Goal: Task Accomplishment & Management: Complete application form

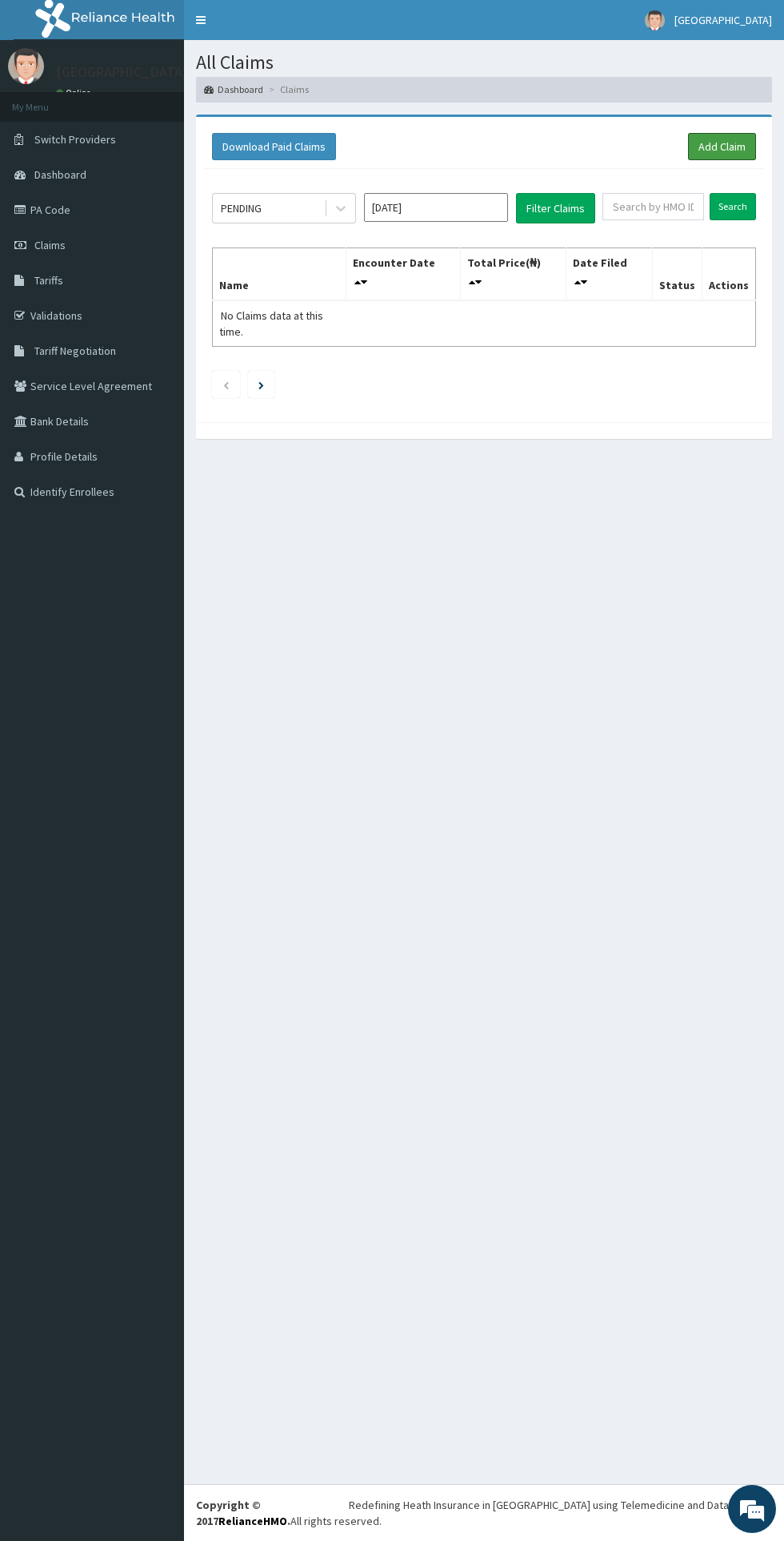
click at [715, 141] on link "Add Claim" at bounding box center [722, 146] width 68 height 27
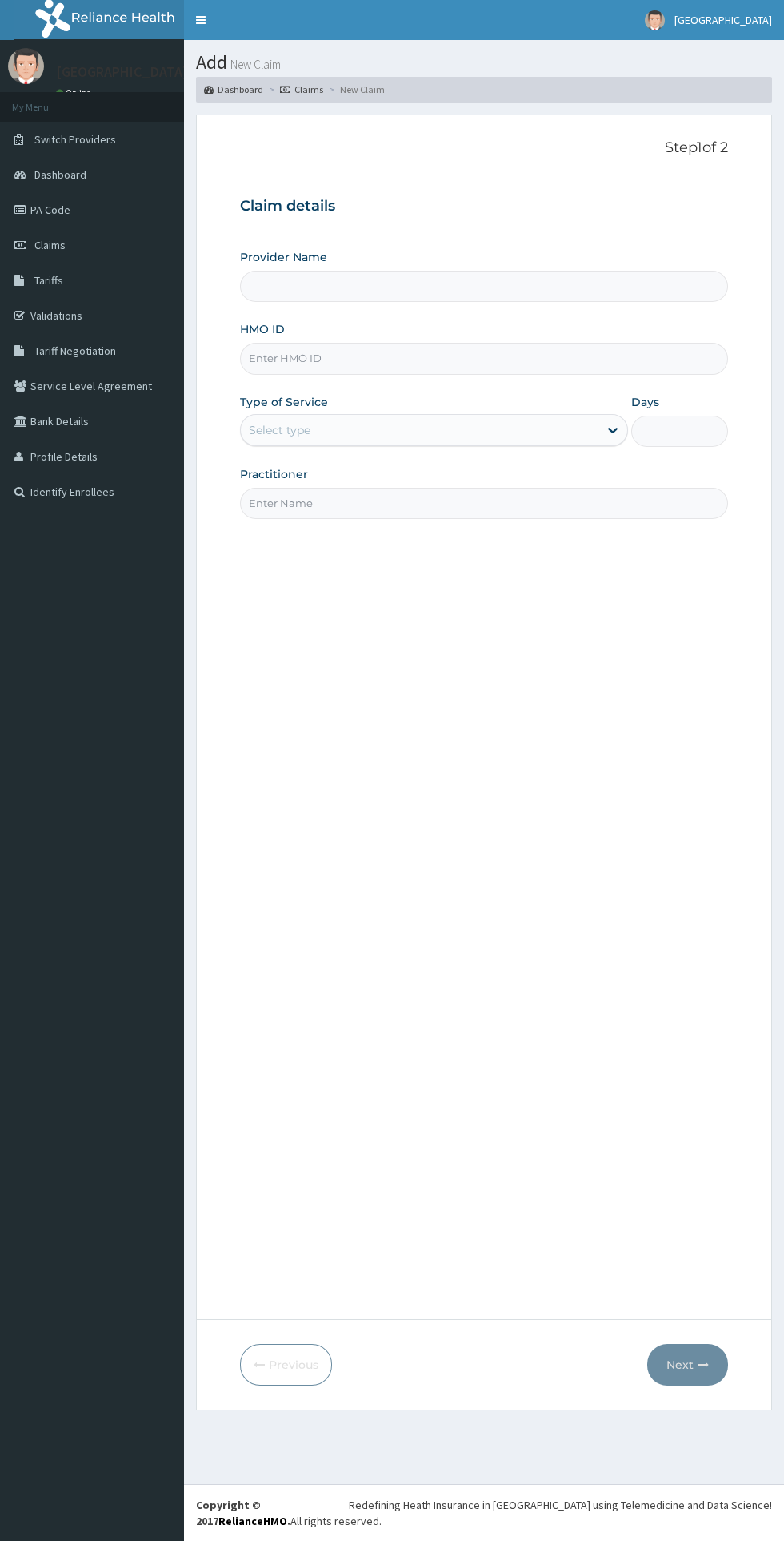
click at [445, 288] on input "Provider Name" at bounding box center [484, 286] width 488 height 31
type input "[GEOGRAPHIC_DATA]"
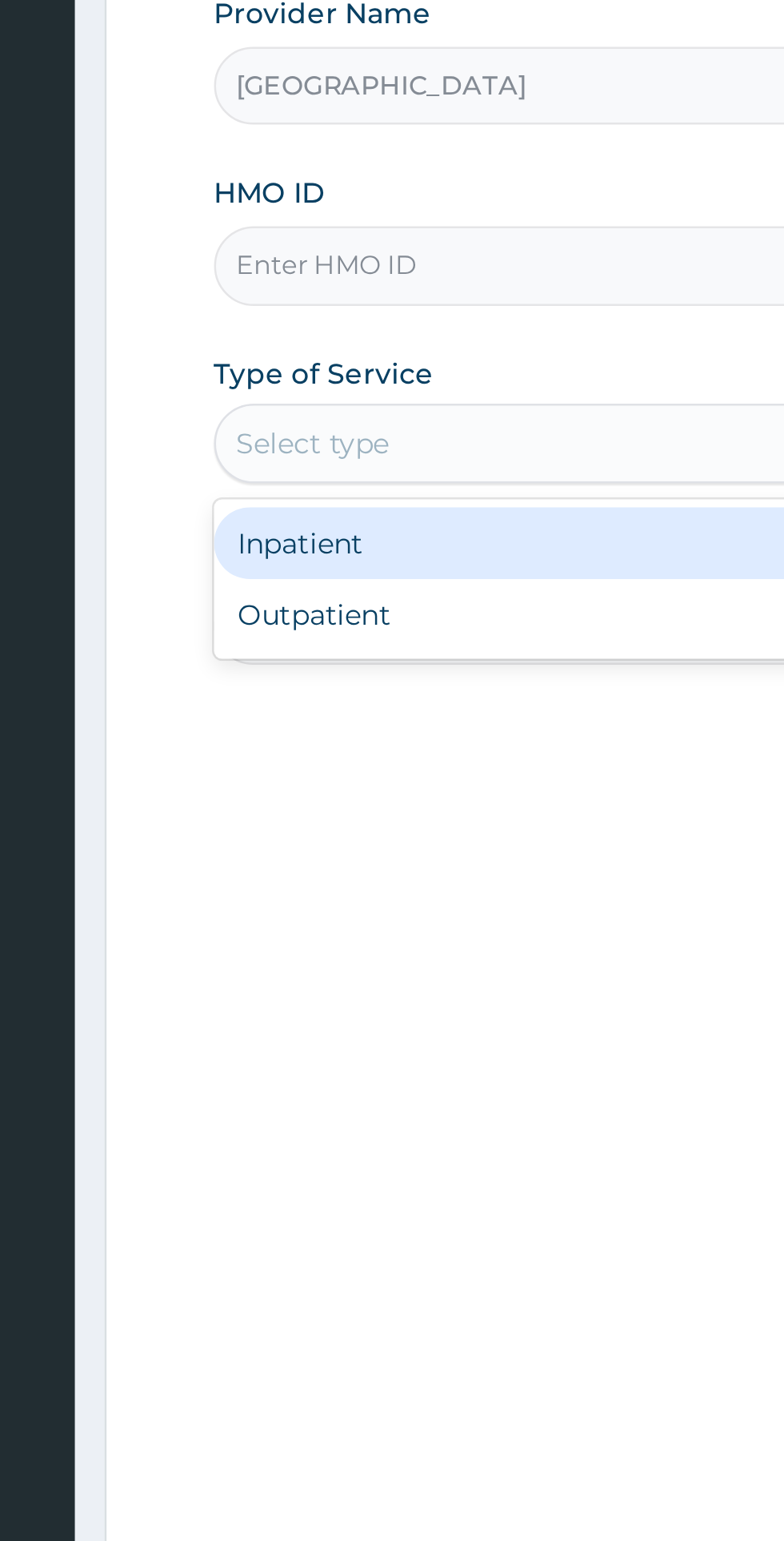
click at [323, 504] on div "Outpatient" at bounding box center [434, 498] width 388 height 29
type input "1"
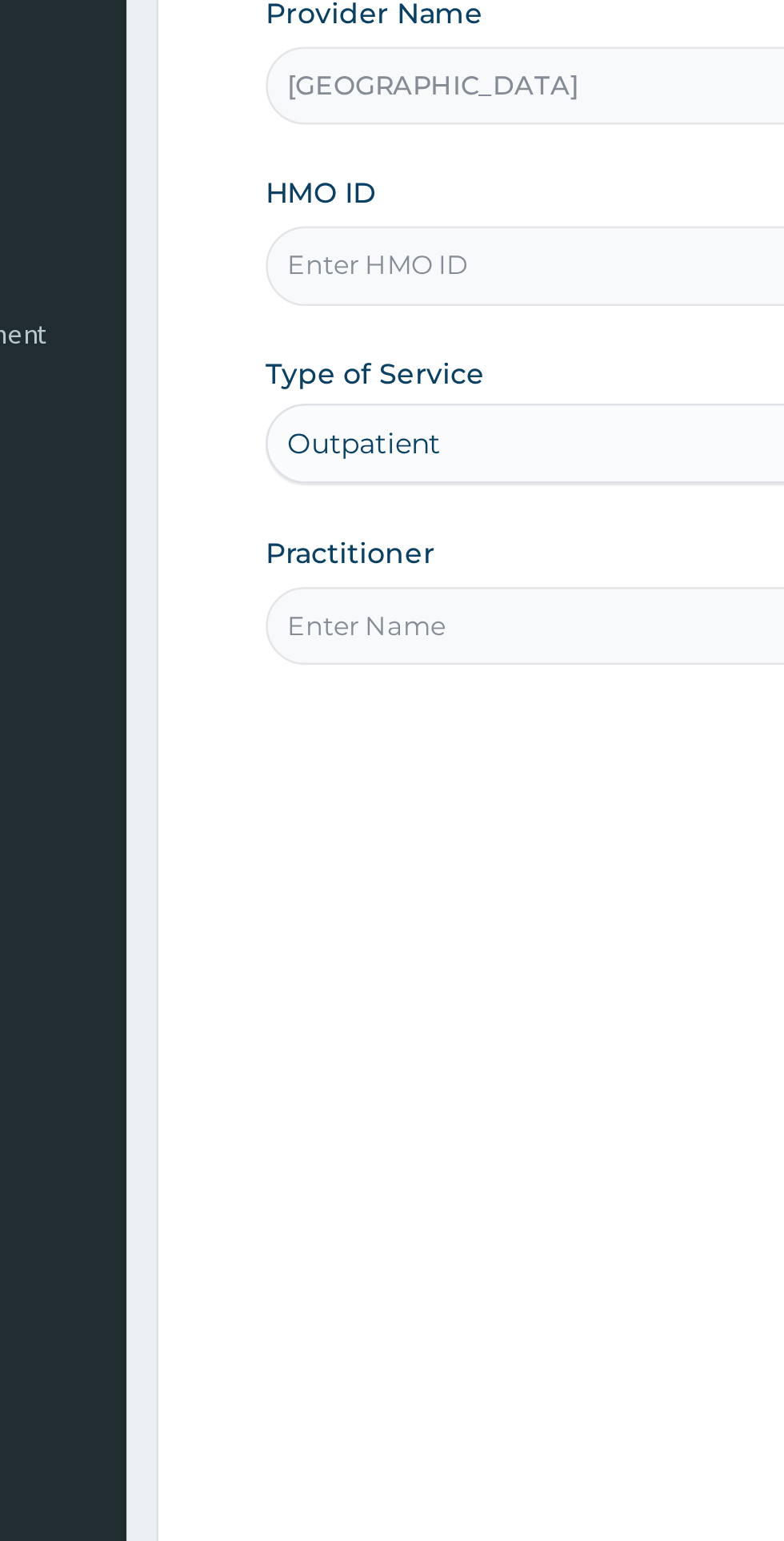
click at [345, 505] on input "Practitioner" at bounding box center [484, 503] width 488 height 31
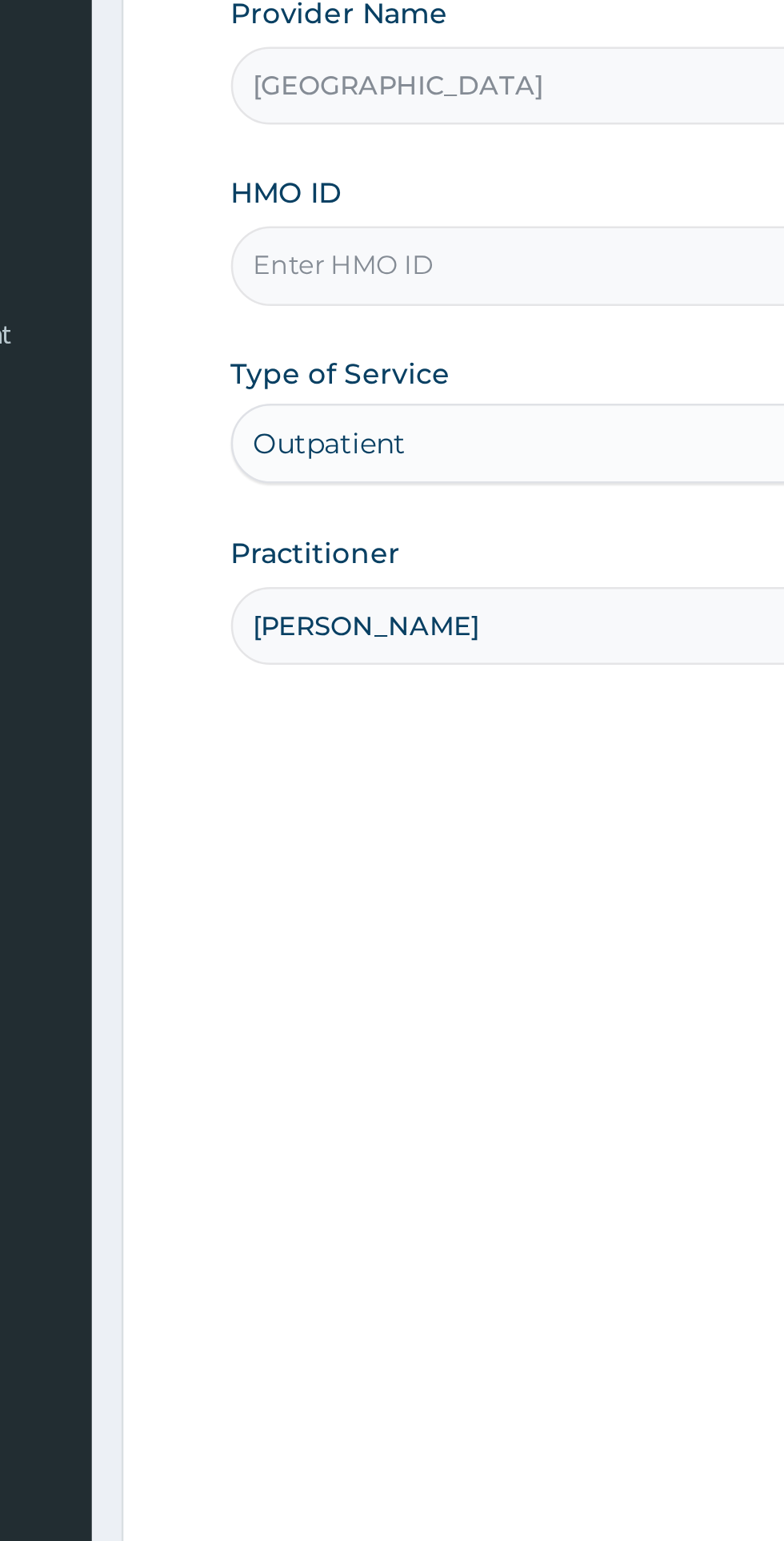
type input "Dr Oluoha Uche"
click at [384, 360] on input "HMO ID" at bounding box center [484, 358] width 488 height 31
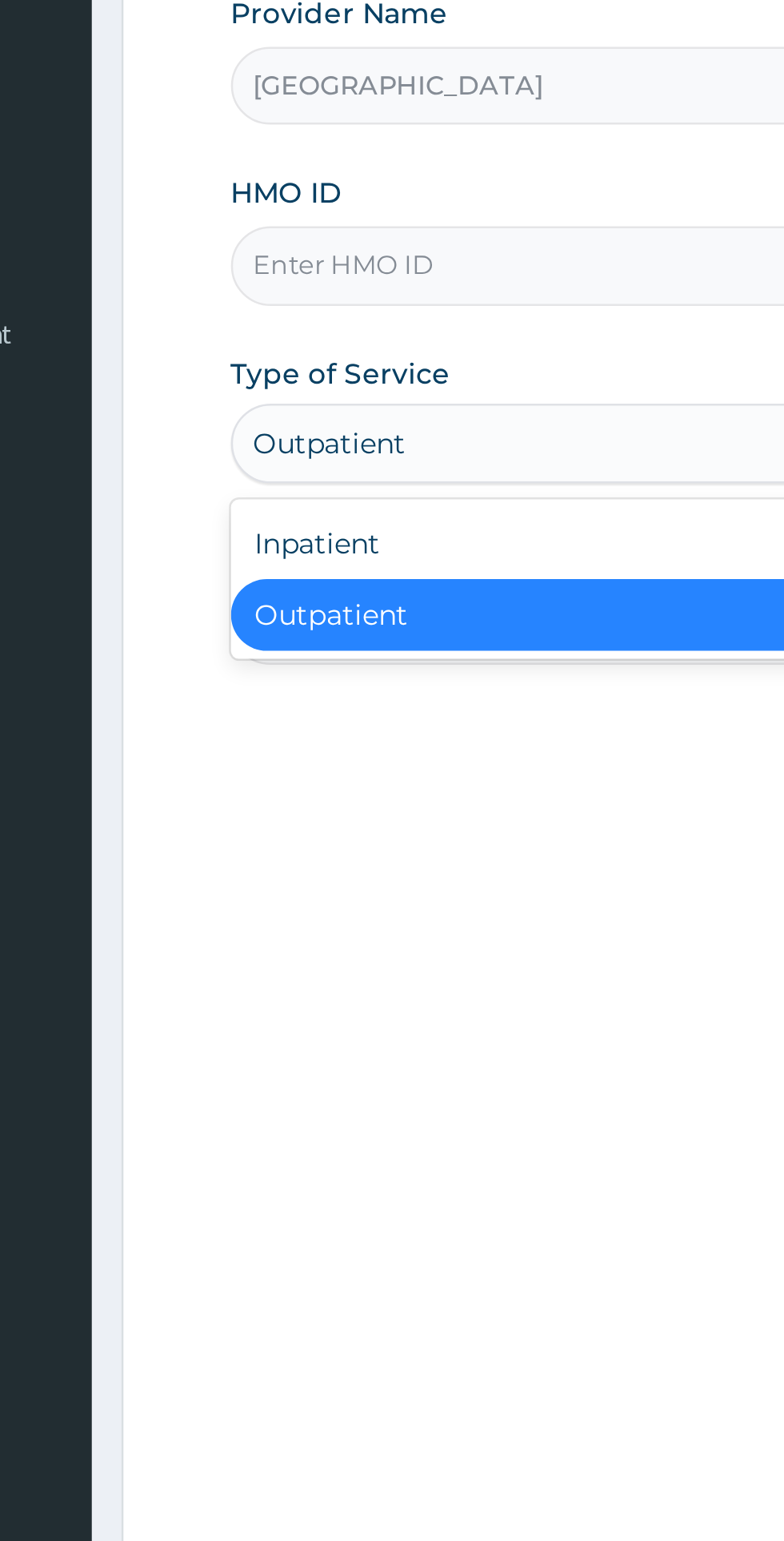
click at [249, 436] on div "Outpatient" at bounding box center [279, 430] width 61 height 16
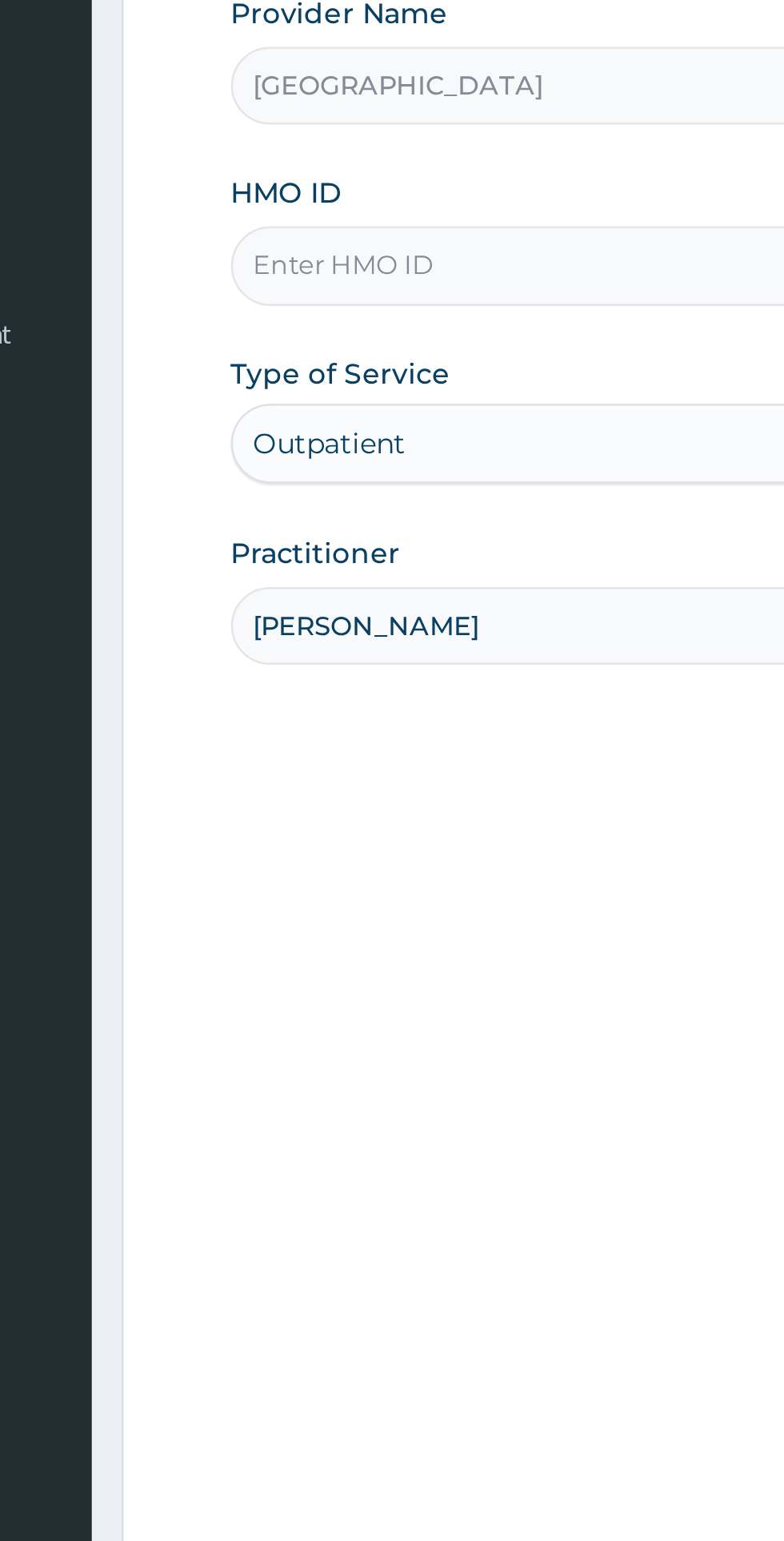
click at [352, 363] on input "HMO ID" at bounding box center [484, 358] width 488 height 31
type input "PLI/10077/A"
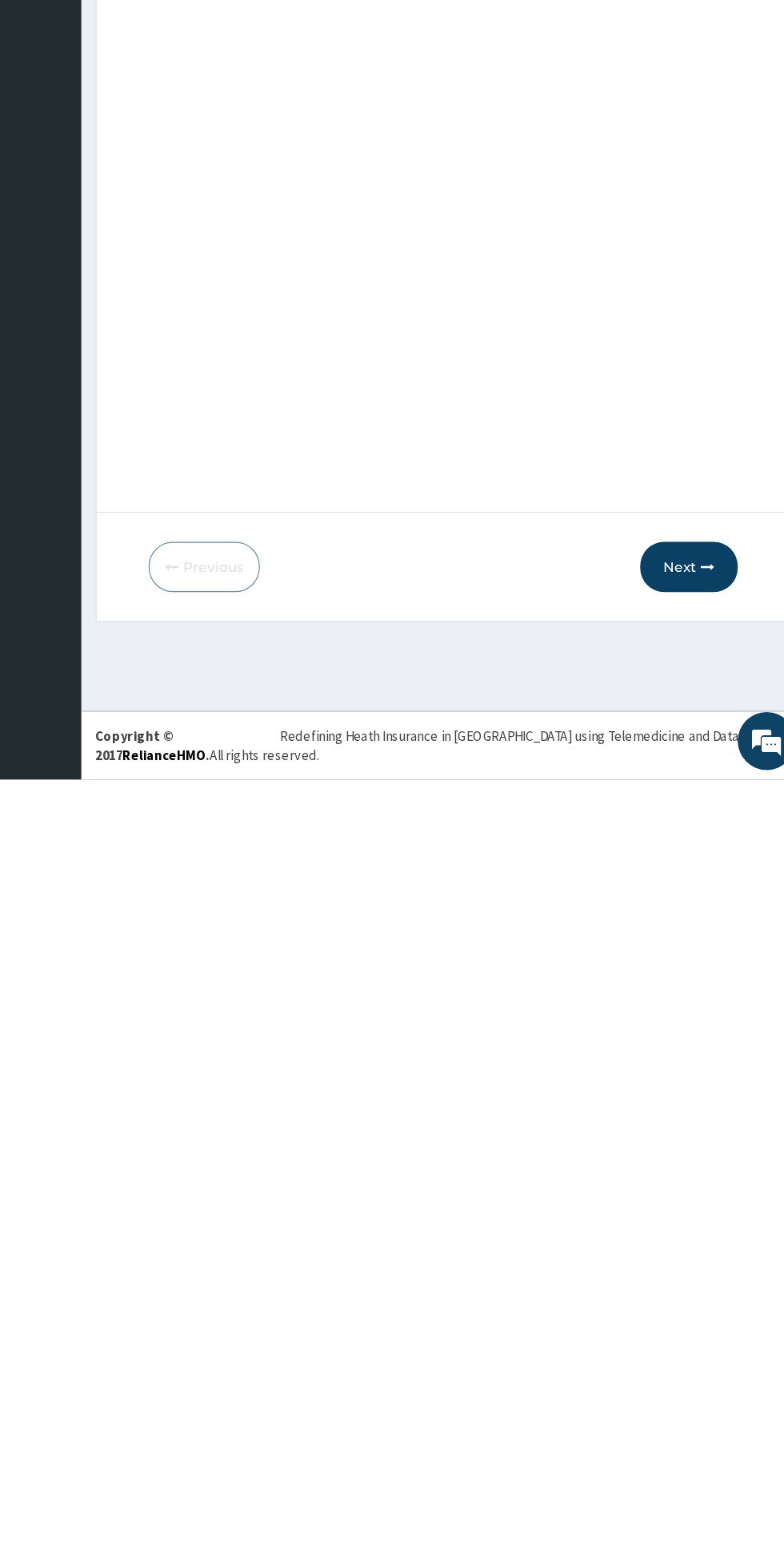
click at [699, 1359] on icon "button" at bounding box center [704, 1365] width 11 height 11
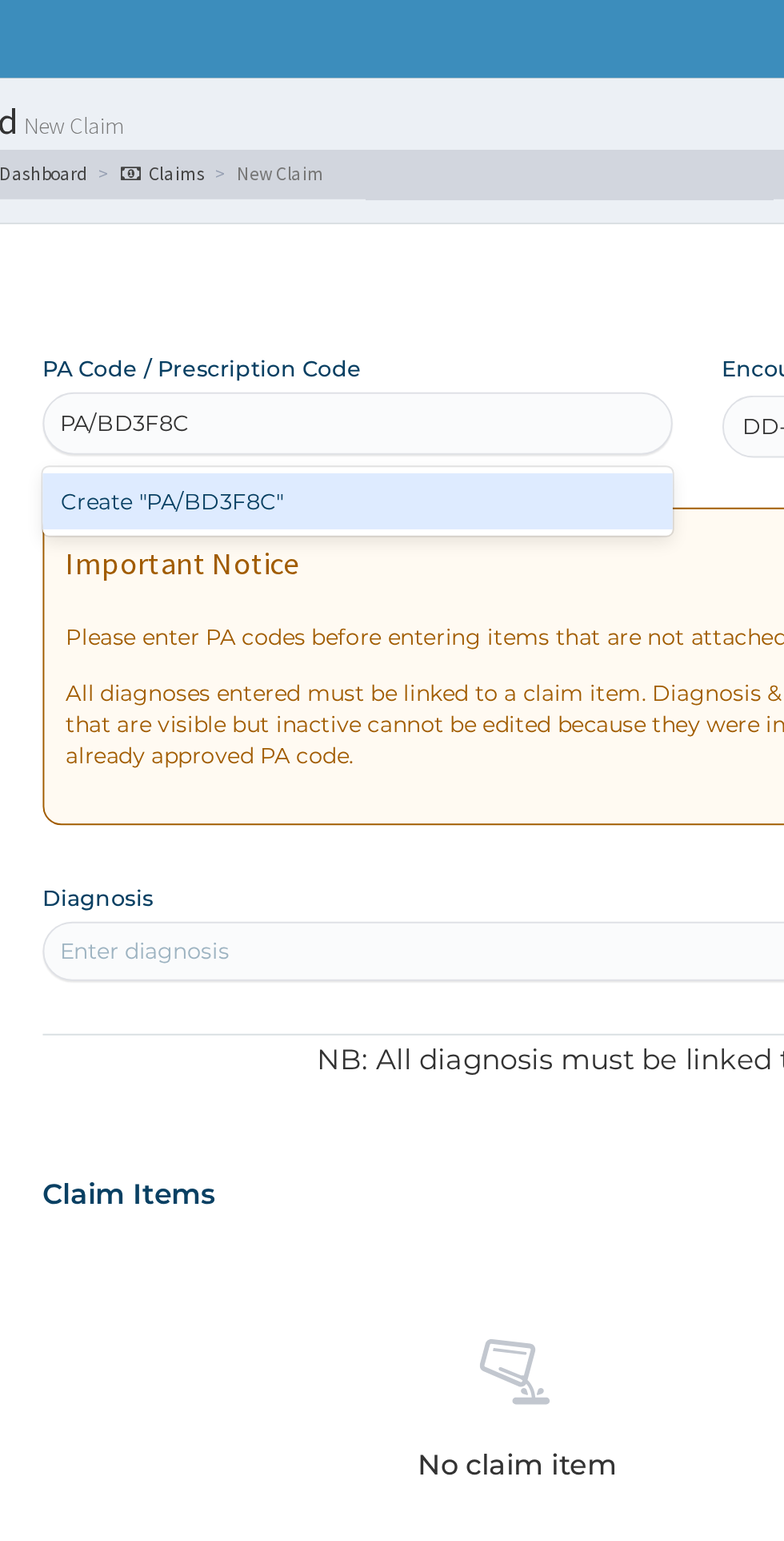
click at [470, 262] on div "Create "PA/BD3F8C"" at bounding box center [402, 257] width 324 height 29
type input "PA/BD3F8C"
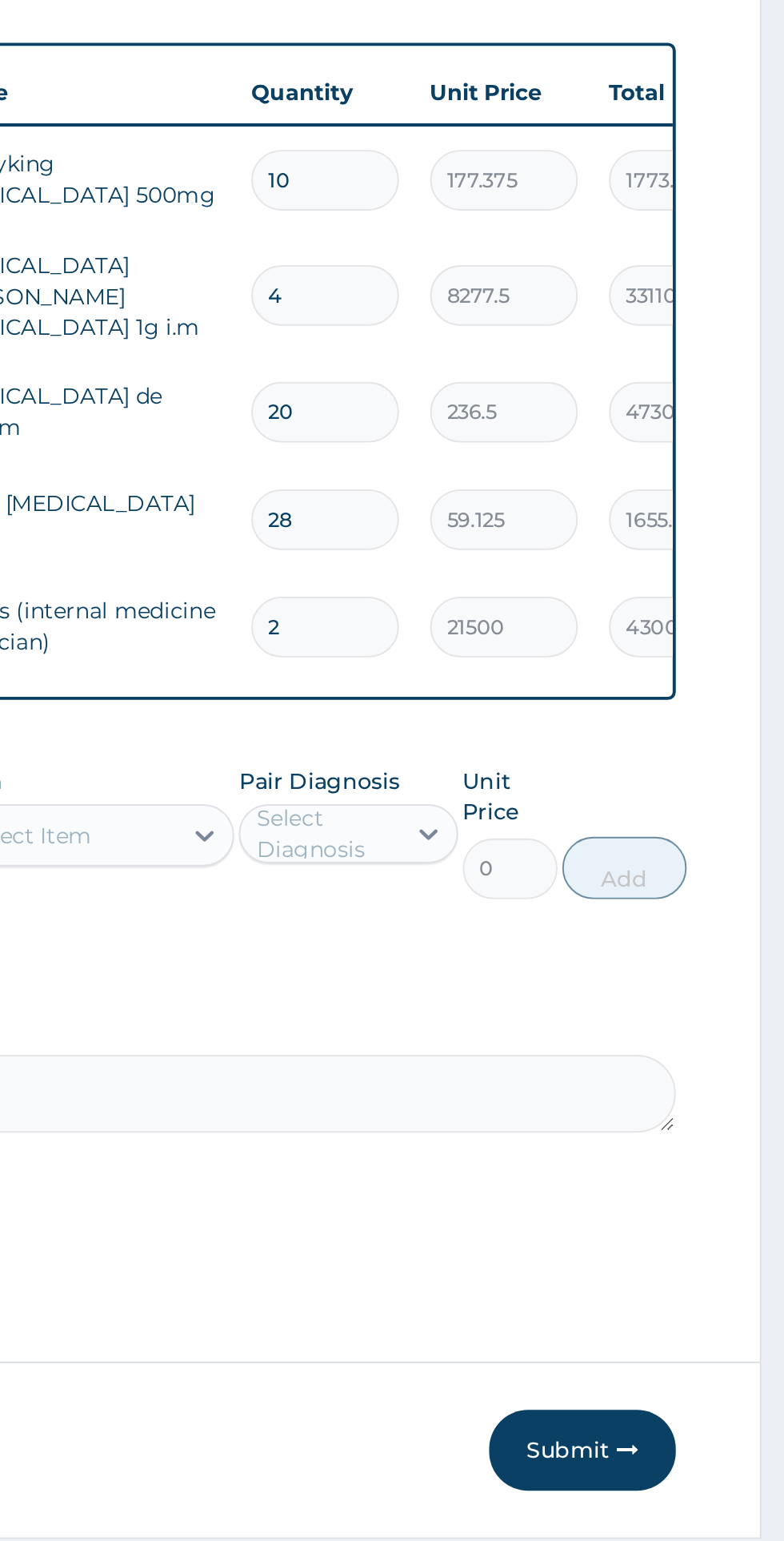
click at [541, 773] on input "4" at bounding box center [547, 770] width 76 height 31
type input "0.00"
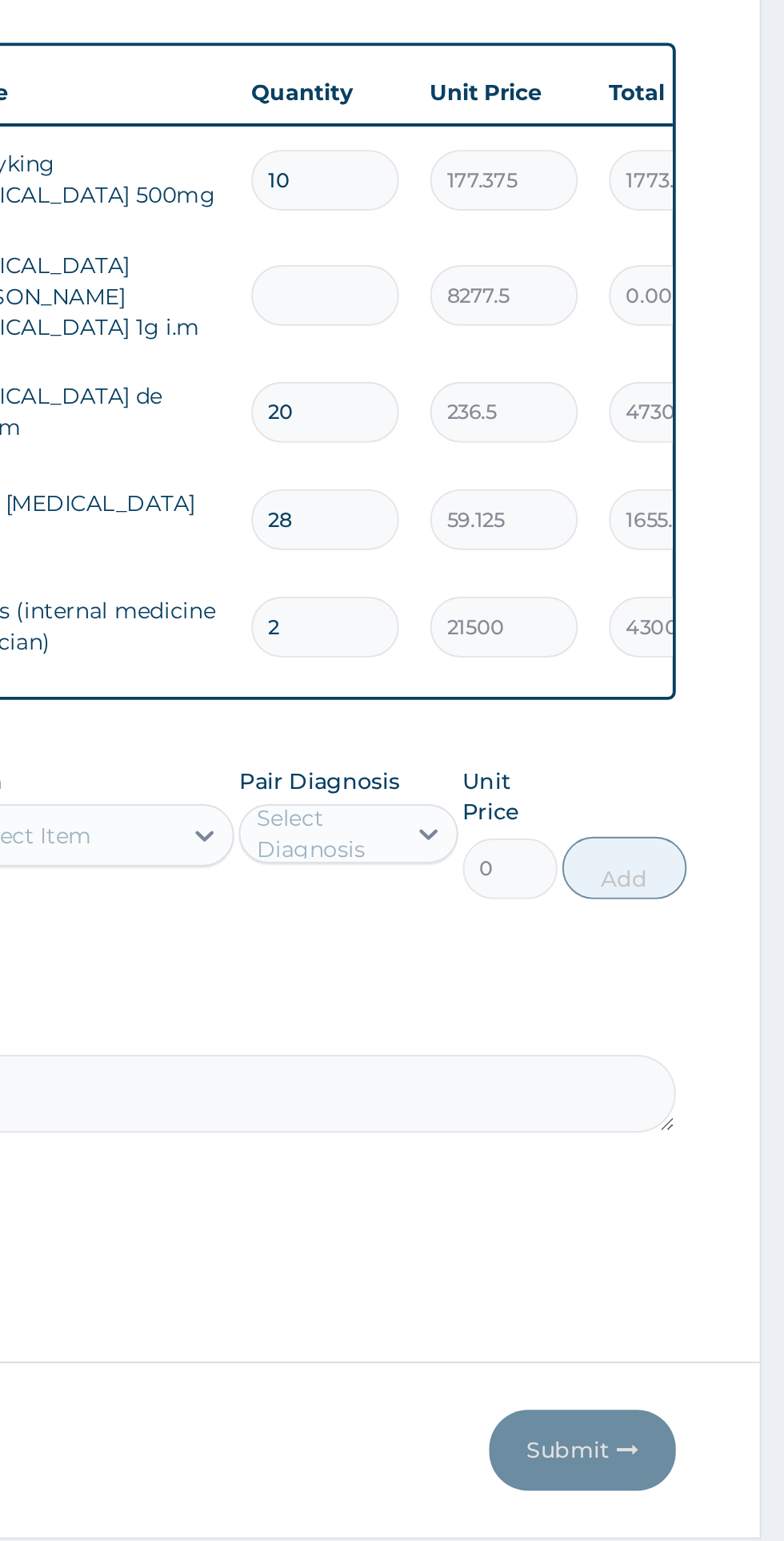
type input "2"
type input "16555.00"
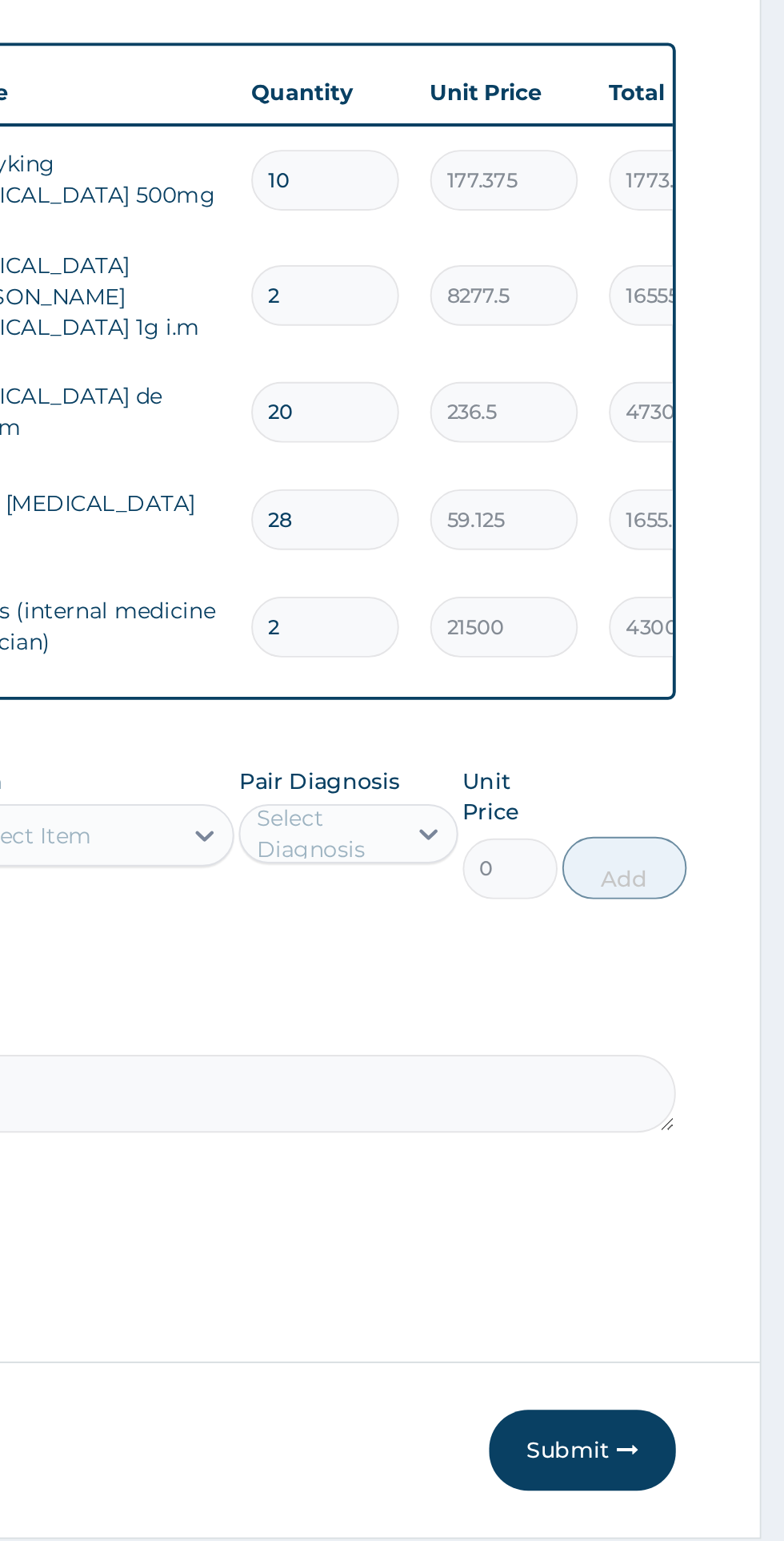
type input "2"
click at [556, 718] on input "10" at bounding box center [547, 712] width 76 height 31
type input "1"
type input "177.38"
type input "0.00"
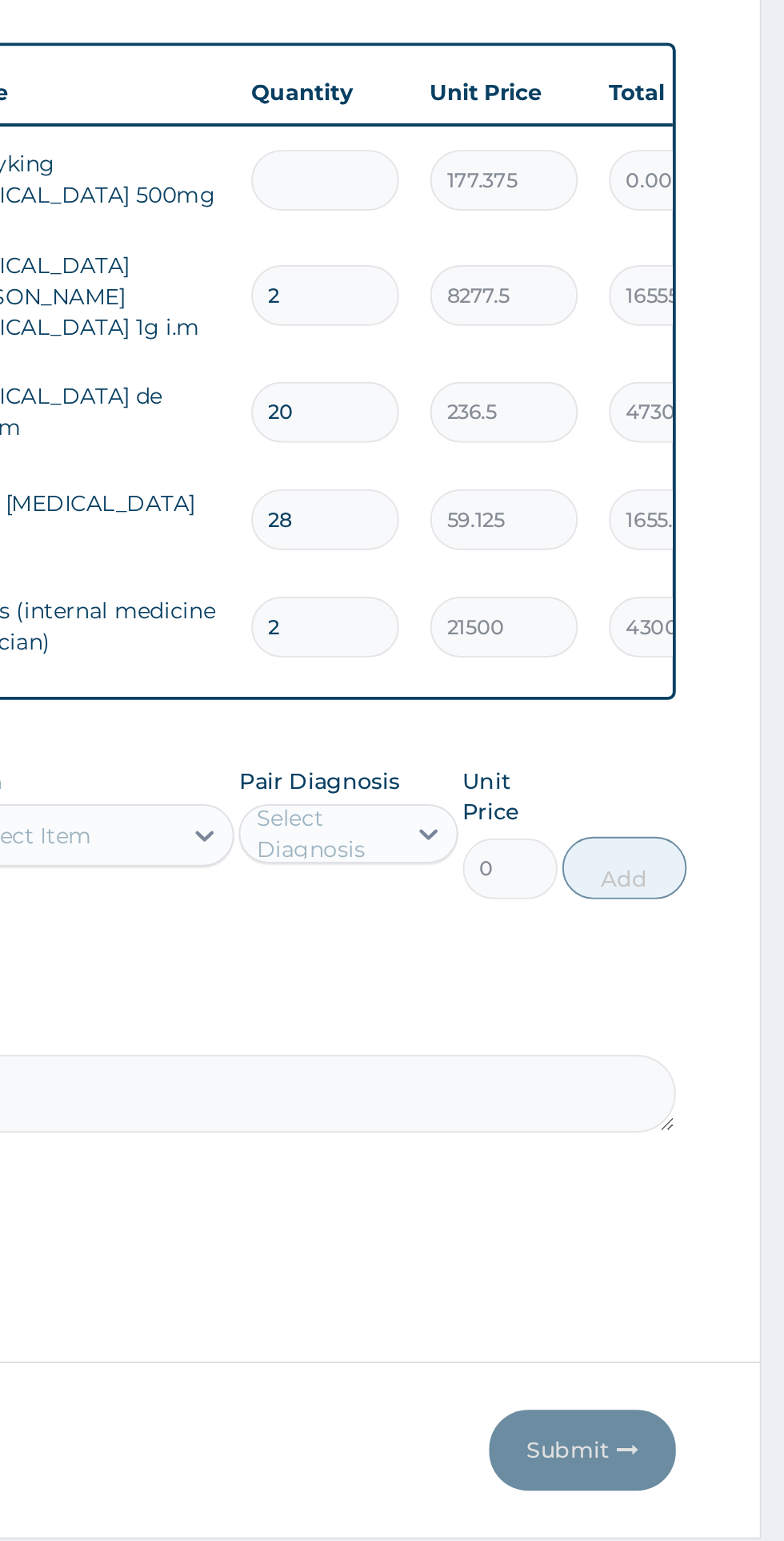
type input "5"
type input "886.88"
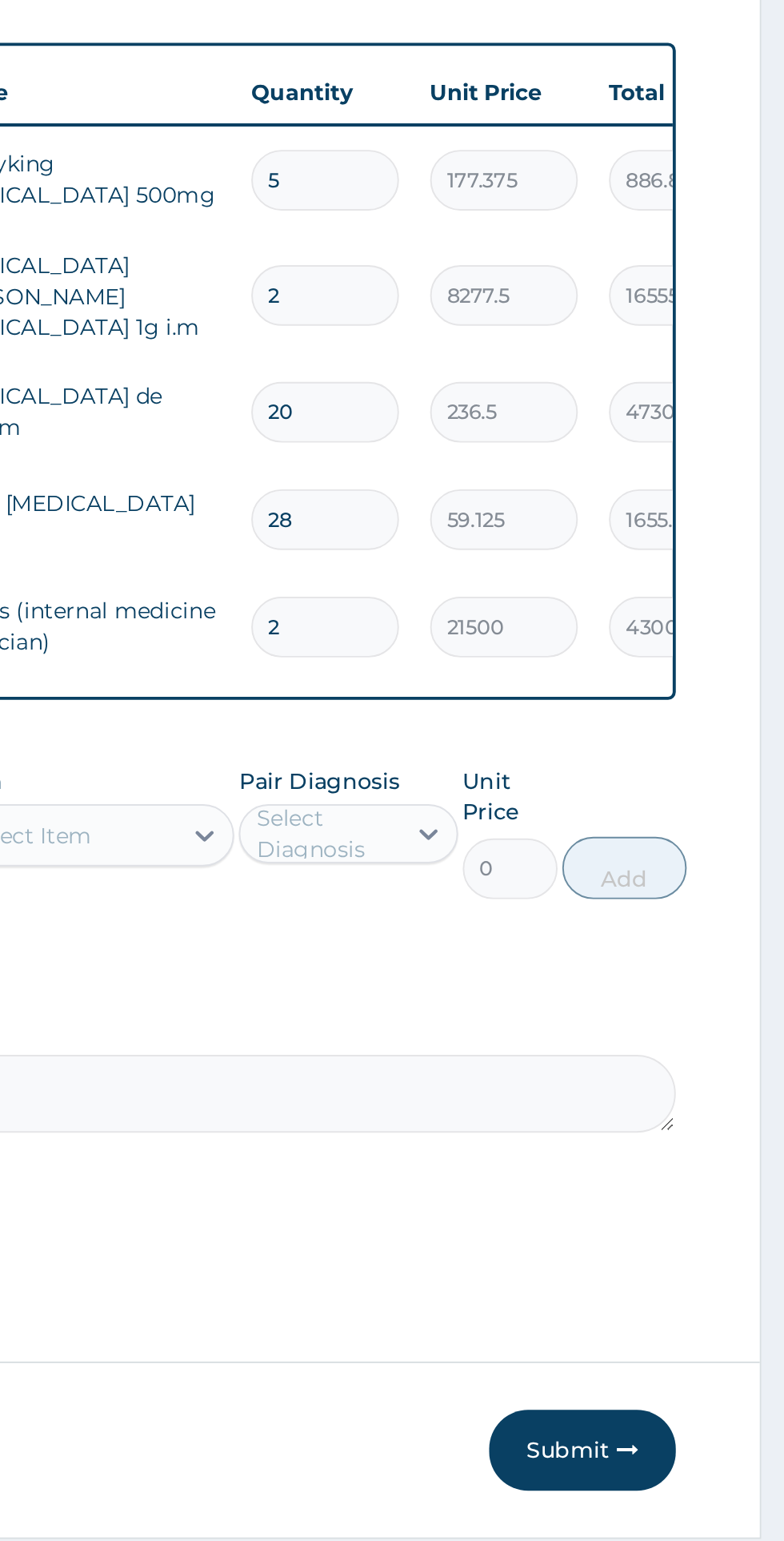
type input "5"
click at [576, 823] on input "20" at bounding box center [547, 831] width 76 height 31
type input "2"
type input "473.00"
type input "0.00"
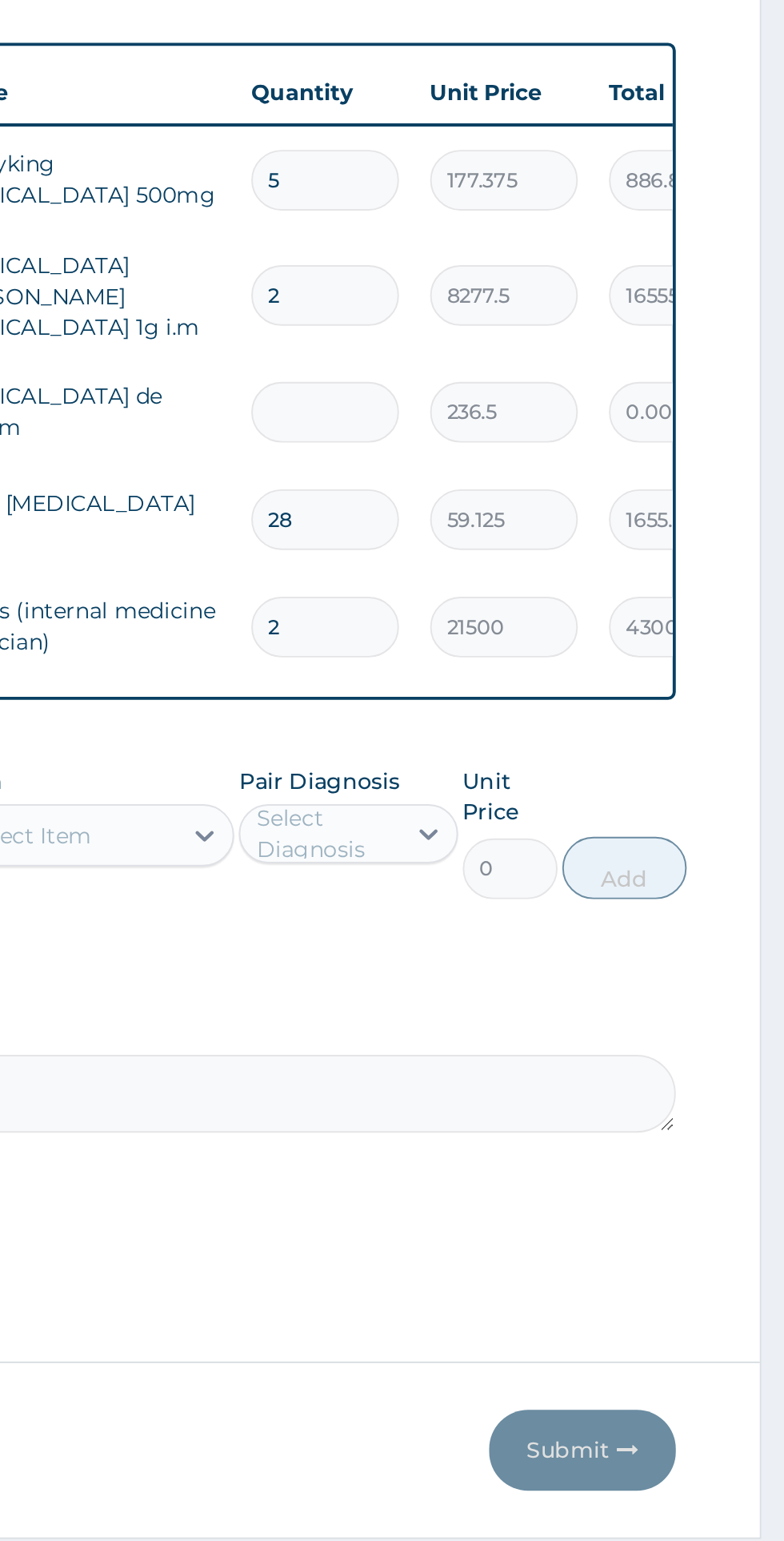
type input "1"
type input "236.50"
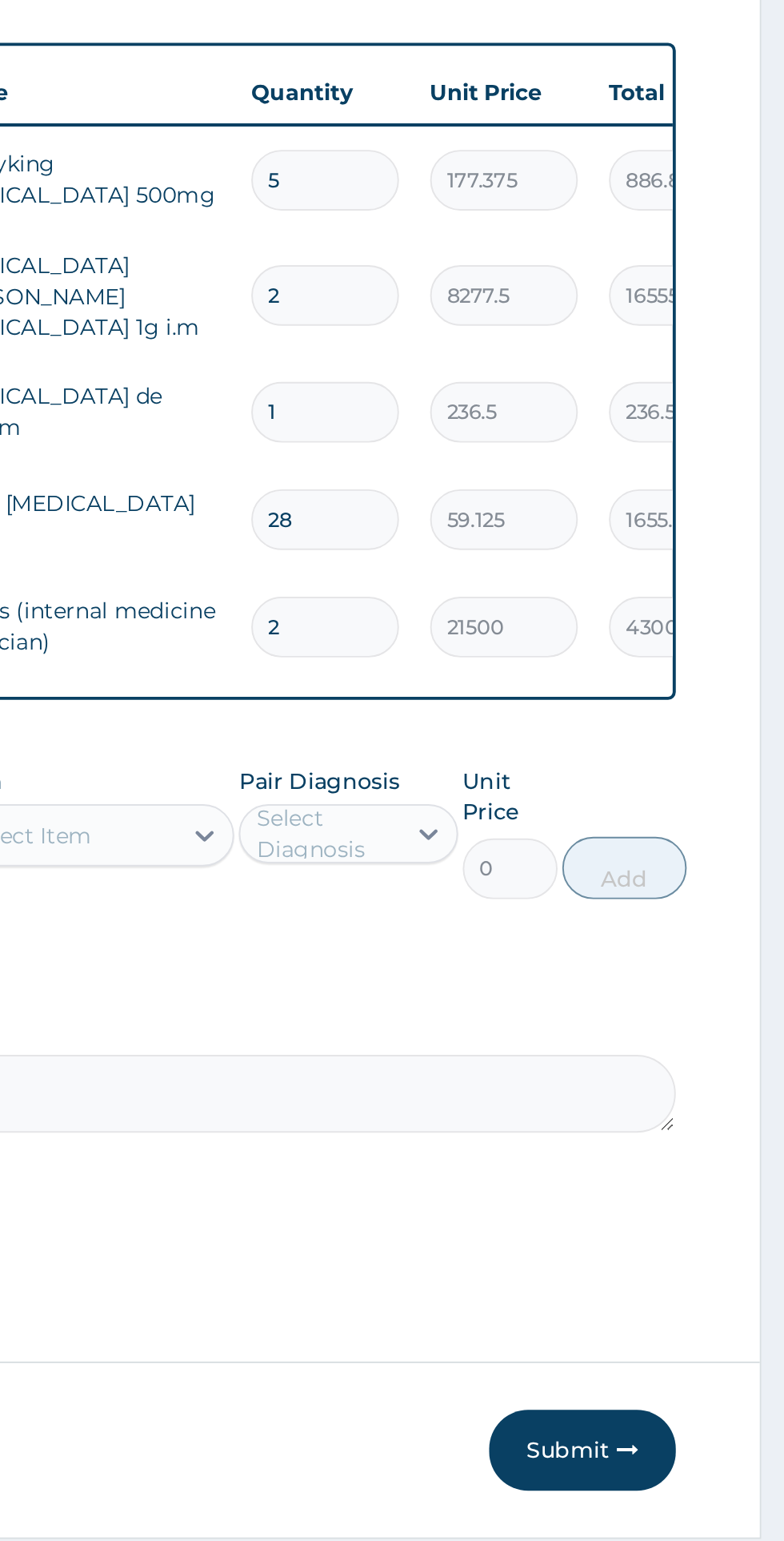
type input "10"
type input "2365.00"
type input "10"
click at [565, 874] on input "28" at bounding box center [547, 886] width 76 height 31
type input "2"
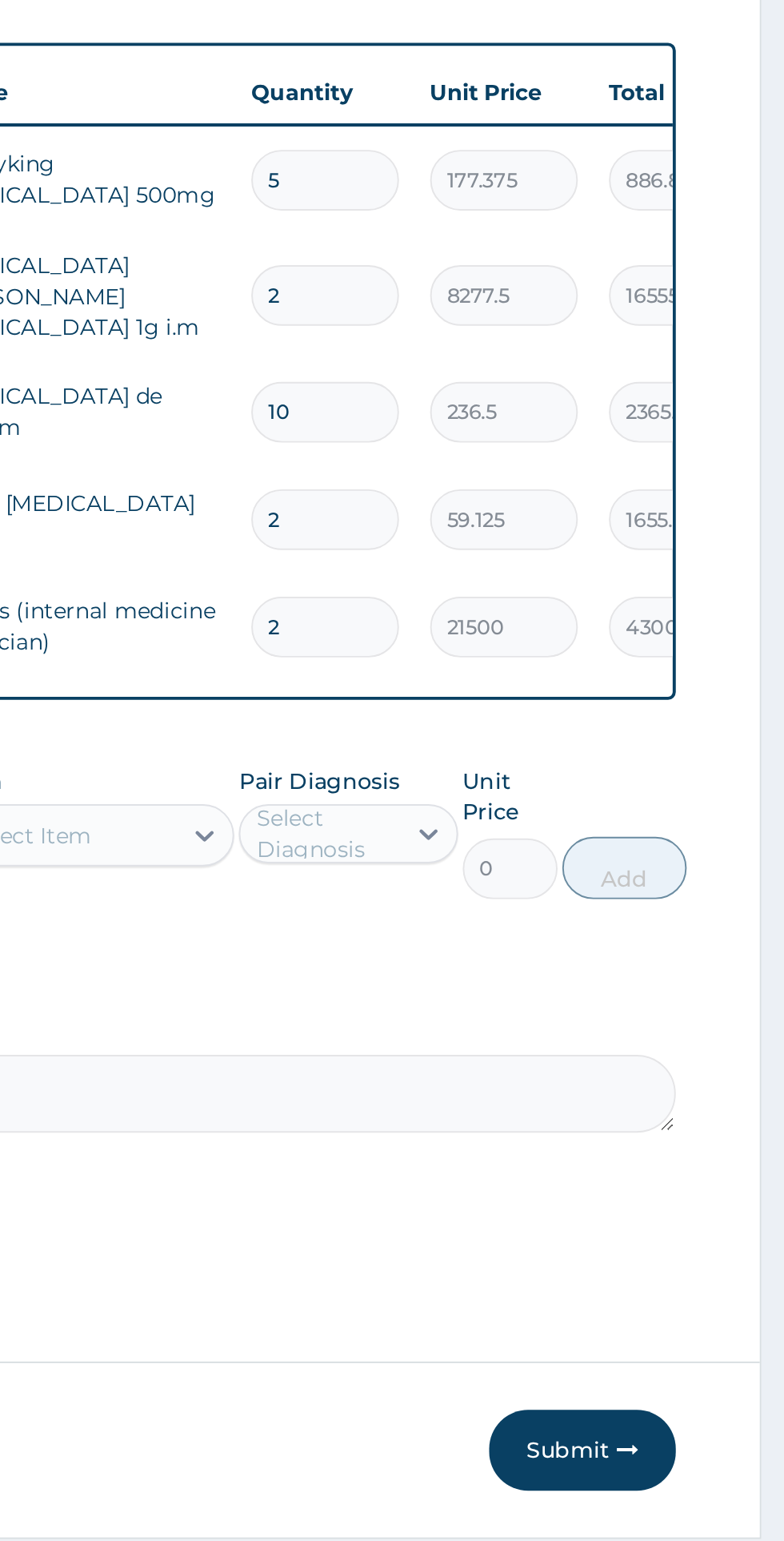
type input "118.25"
type input "0.00"
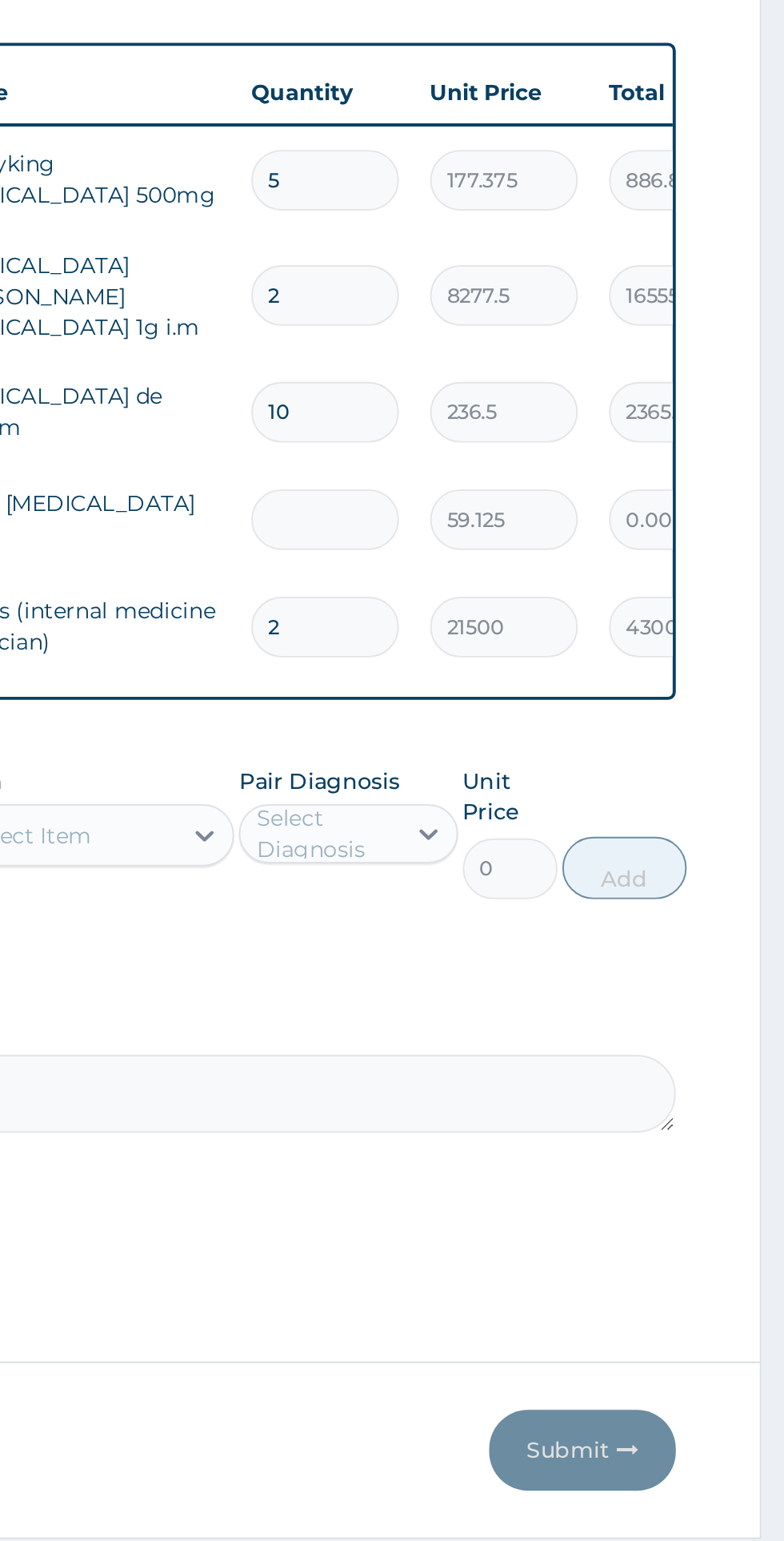
type input "1"
type input "59.13"
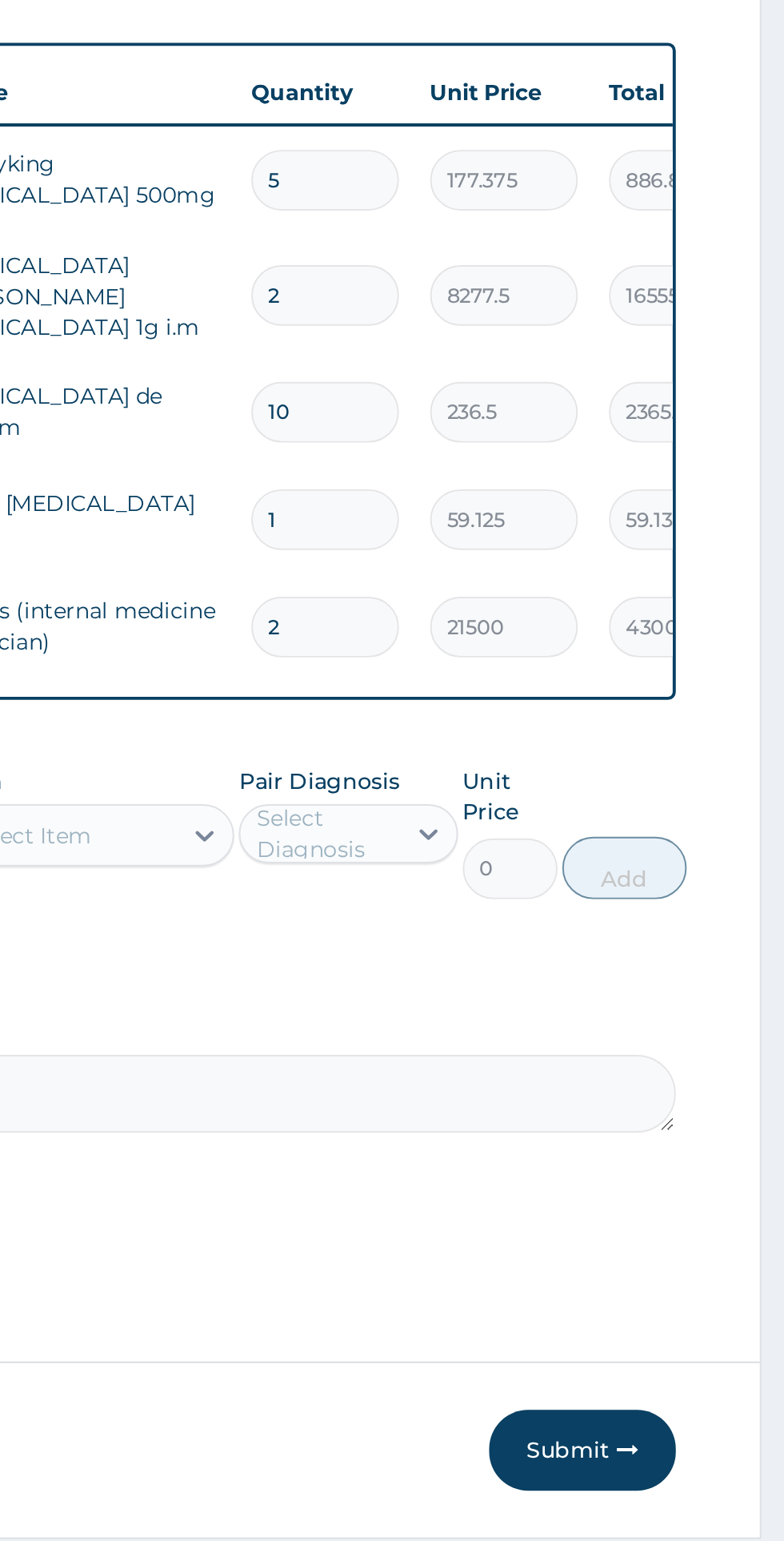
type input "14"
type input "827.75"
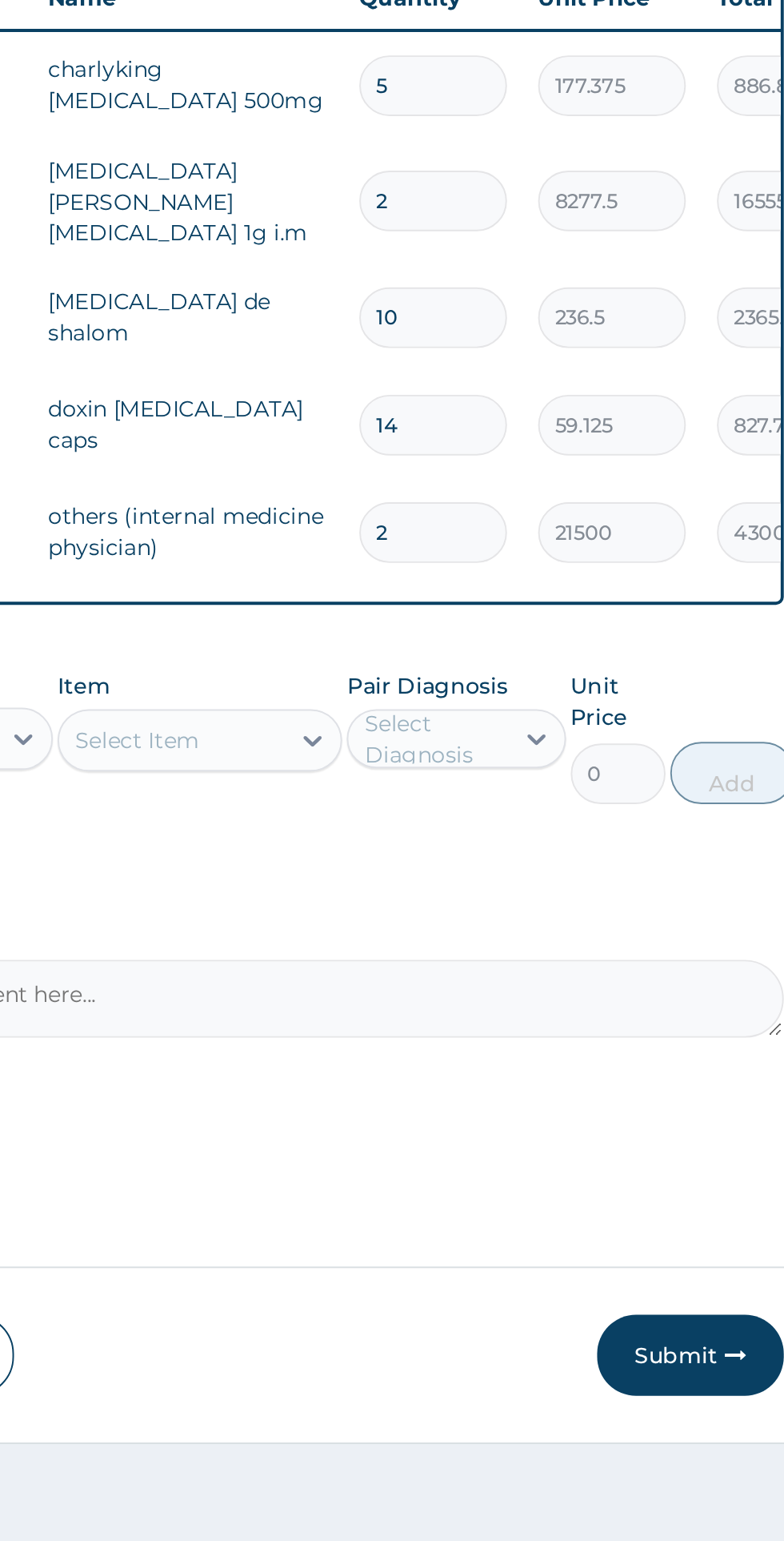
type input "14"
click at [557, 936] on input "2" at bounding box center [547, 941] width 76 height 31
type input "0.00"
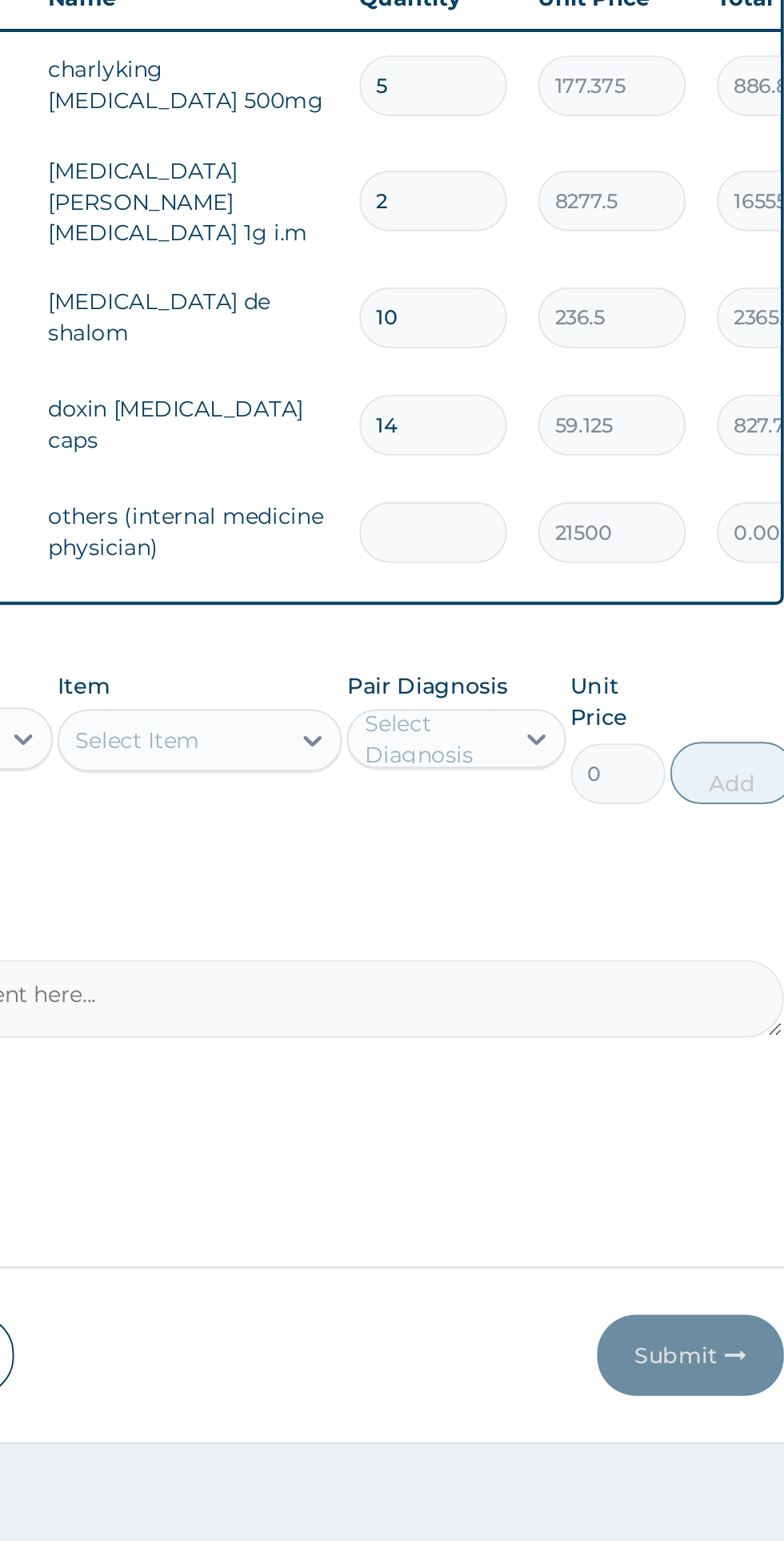
type input "1"
type input "21500.00"
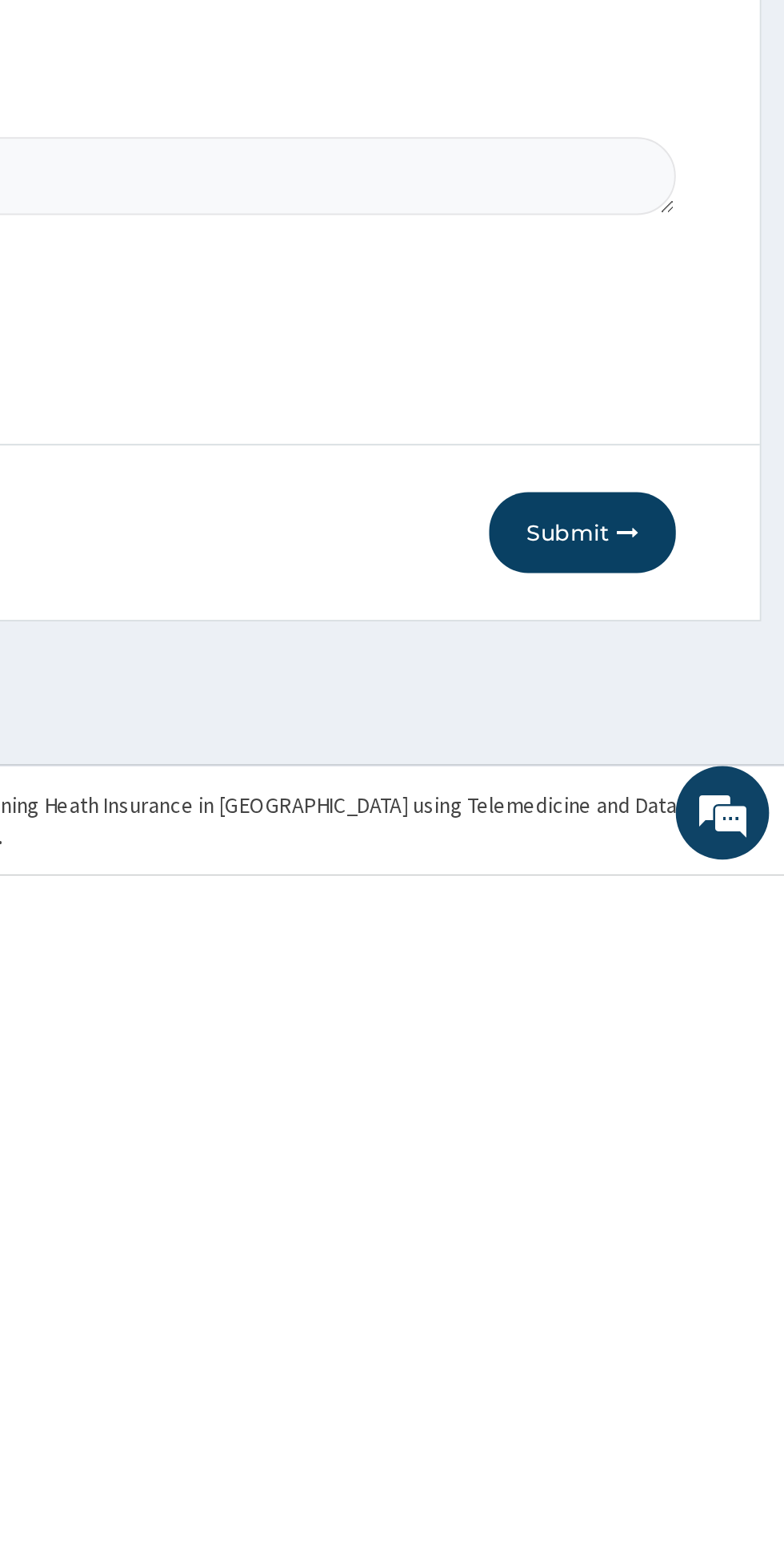
click at [693, 1370] on button "Submit" at bounding box center [680, 1365] width 96 height 42
